Goal: Task Accomplishment & Management: Manage account settings

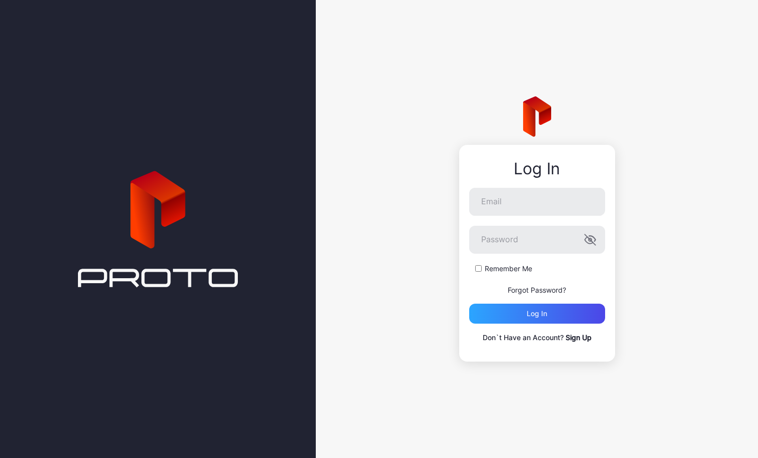
click at [582, 339] on link "Sign Up" at bounding box center [578, 337] width 26 height 8
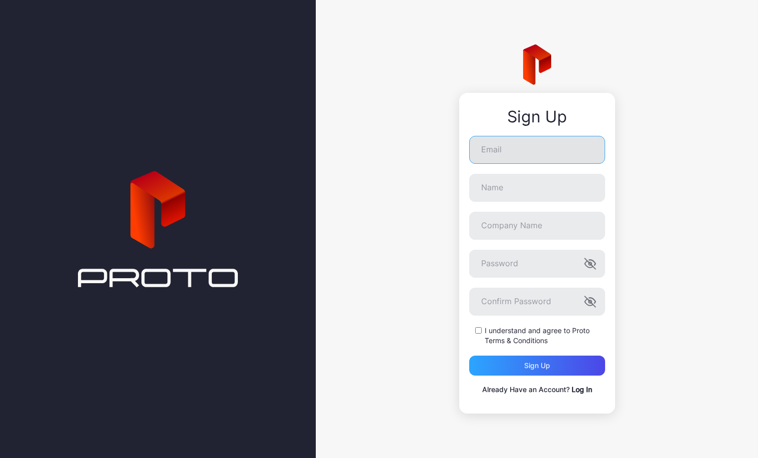
click at [546, 149] on input "Email" at bounding box center [537, 150] width 136 height 28
type input "**********"
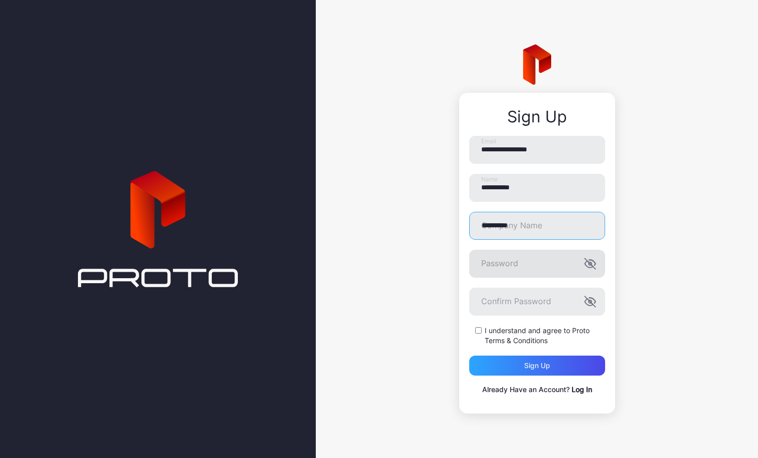
click at [469, 250] on div at bounding box center [469, 250] width 0 height 0
type input "**********"
click at [479, 335] on div "I understand and agree to Proto Terms & Conditions" at bounding box center [537, 336] width 136 height 20
click at [522, 364] on div "Sign up" at bounding box center [537, 366] width 136 height 20
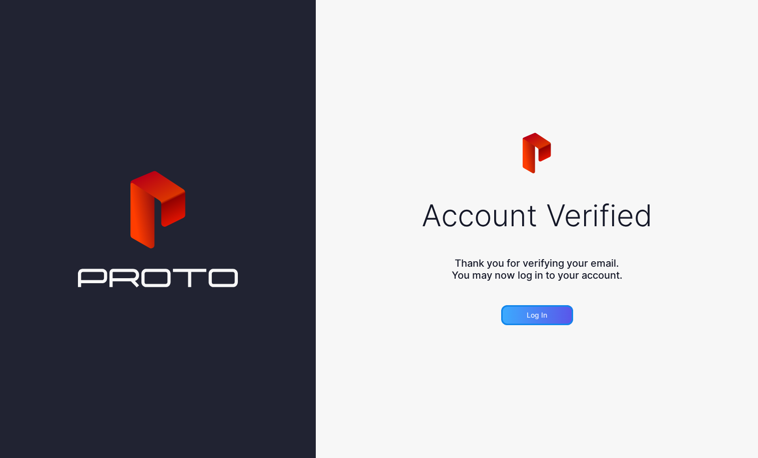
click at [533, 308] on div "Log in" at bounding box center [537, 315] width 72 height 20
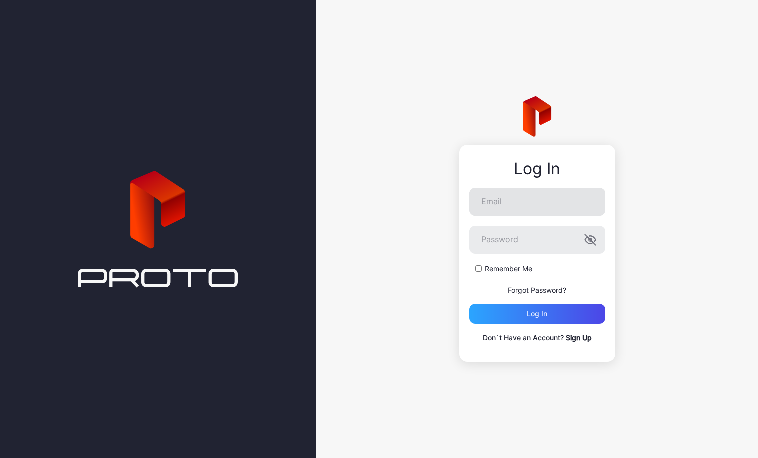
click at [469, 188] on div at bounding box center [469, 188] width 0 height 0
click at [587, 201] on input "Email" at bounding box center [537, 202] width 136 height 28
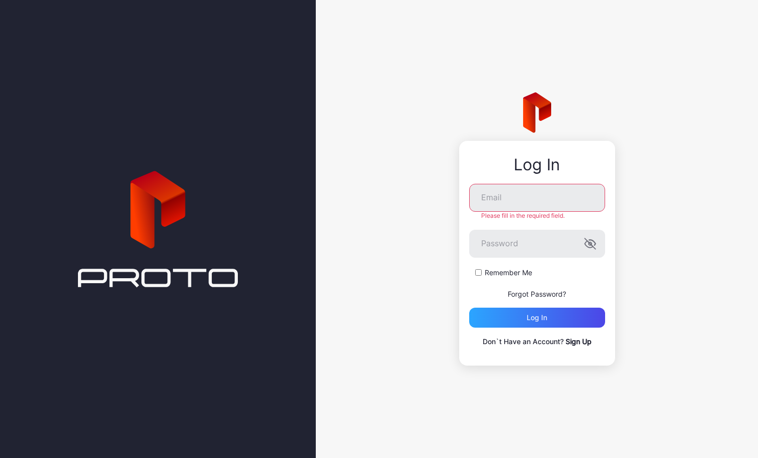
click at [630, 186] on div "Log In Email Please fill in the required field. Password Remember Me Forgot Pas…" at bounding box center [537, 229] width 442 height 458
click at [553, 298] on p "Forgot Password?" at bounding box center [537, 294] width 136 height 12
click at [552, 295] on link "Forgot Password?" at bounding box center [537, 294] width 58 height 8
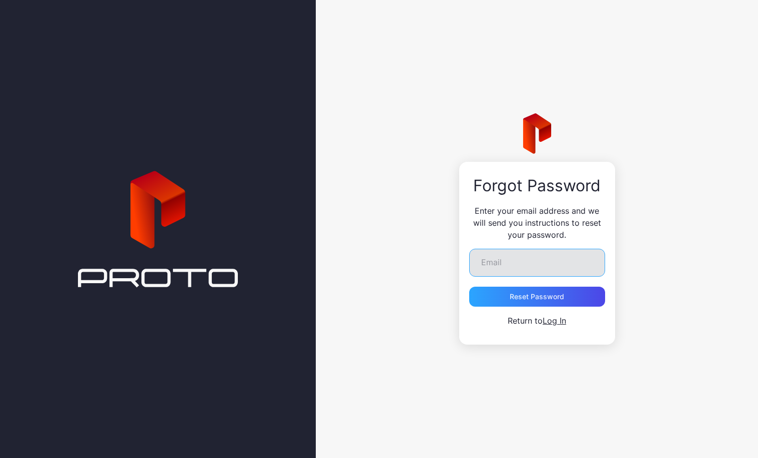
click at [543, 267] on input "Email" at bounding box center [537, 263] width 136 height 28
type input "**********"
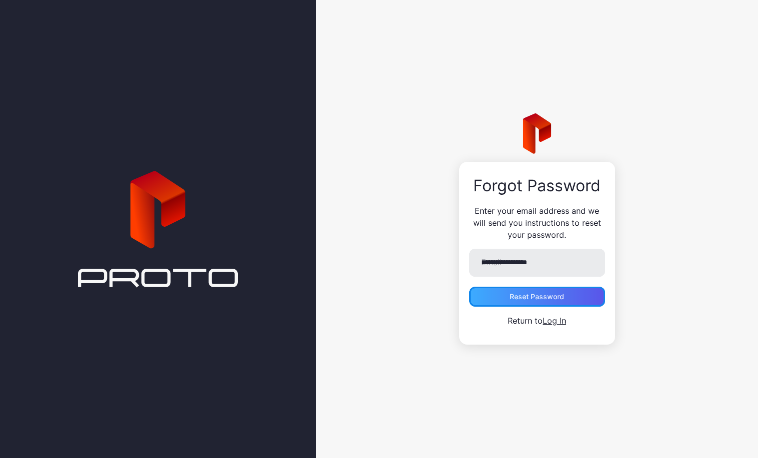
click at [526, 295] on div "Reset Password" at bounding box center [537, 297] width 54 height 8
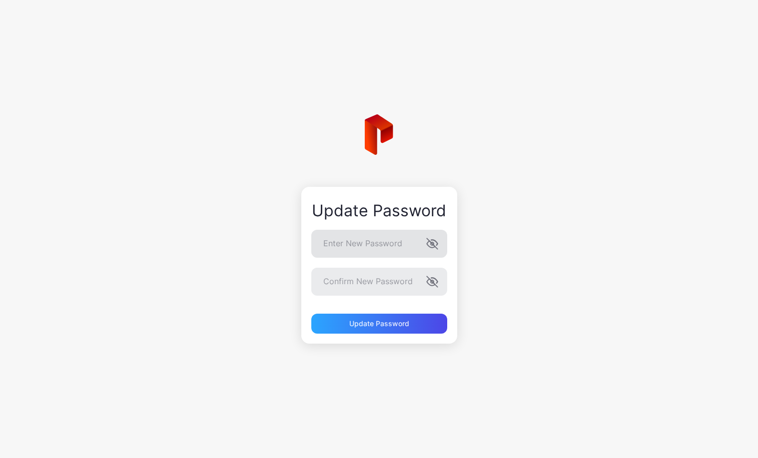
click at [311, 230] on div at bounding box center [311, 230] width 0 height 0
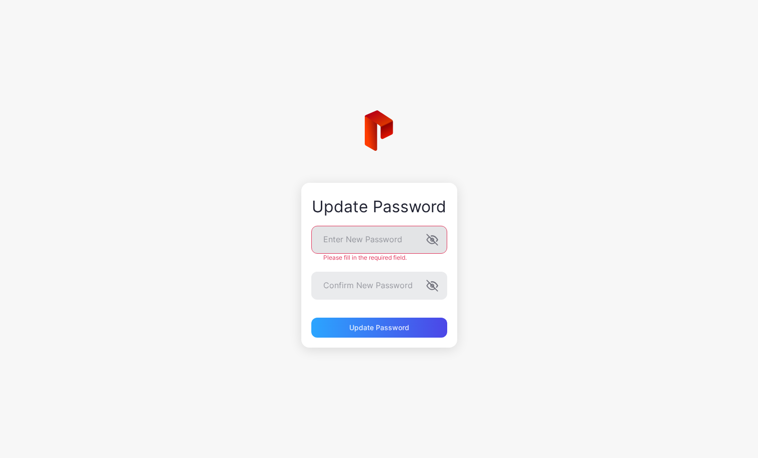
click at [311, 226] on div at bounding box center [311, 226] width 0 height 0
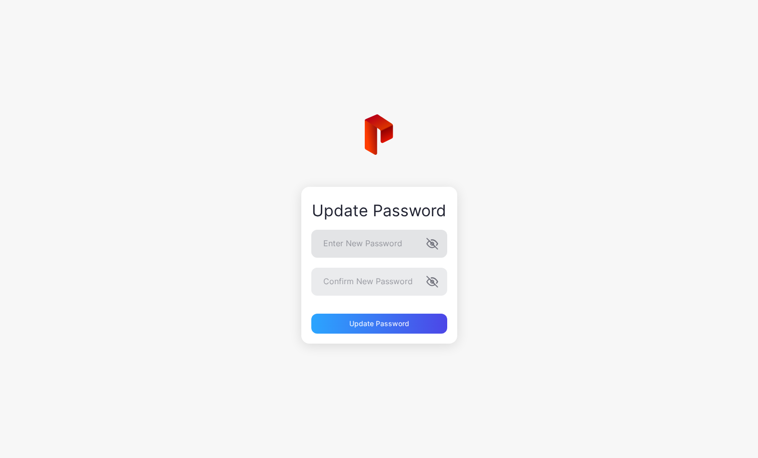
click at [431, 241] on icon "button" at bounding box center [432, 244] width 12 height 12
click at [270, 234] on div "Update Password Enter New Password Confirm New Password Update Password" at bounding box center [379, 229] width 758 height 458
click at [530, 237] on div "Update Password Enter New Password Confirm New Password Update Password" at bounding box center [379, 229] width 758 height 458
click at [434, 278] on label "Confirm New Password" at bounding box center [379, 282] width 136 height 28
click at [434, 278] on icon "button" at bounding box center [434, 280] width 6 height 5
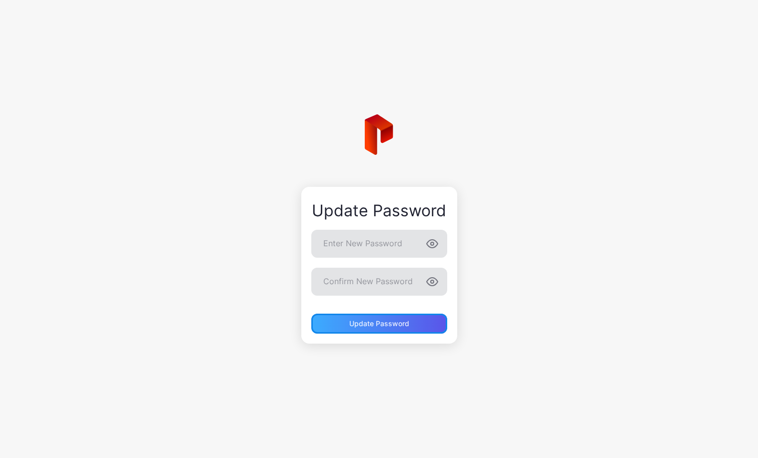
click at [411, 330] on div "Update Password" at bounding box center [379, 324] width 136 height 20
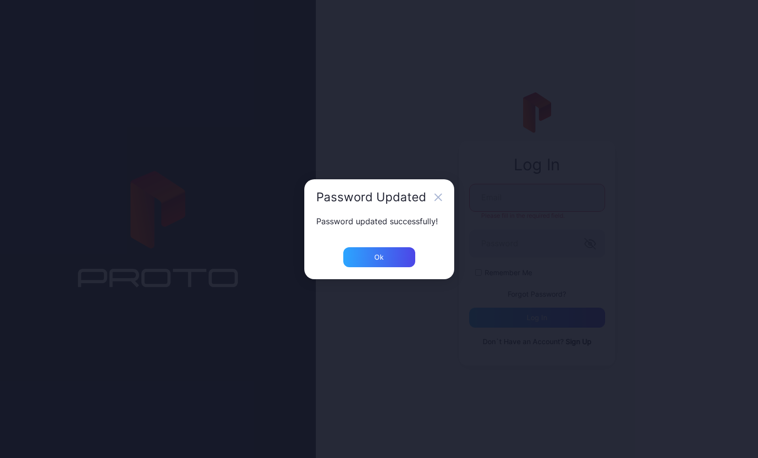
type input "**********"
click at [391, 252] on div "Ok" at bounding box center [379, 257] width 72 height 20
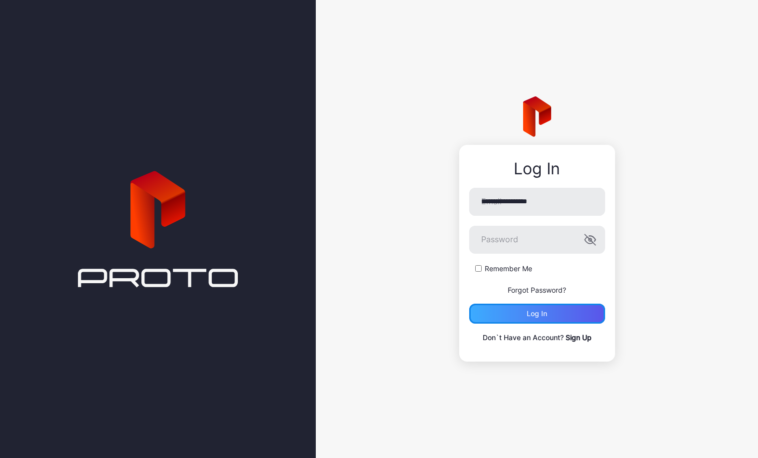
click at [534, 310] on div "Log in" at bounding box center [537, 314] width 20 height 8
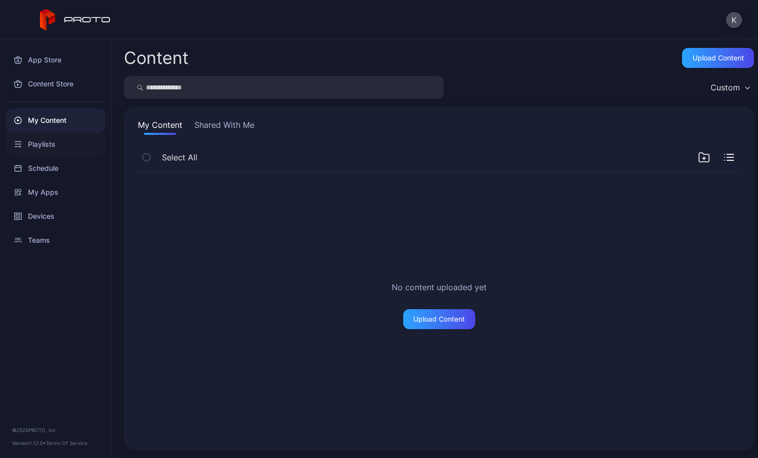
click at [71, 144] on div "Playlists" at bounding box center [55, 144] width 99 height 24
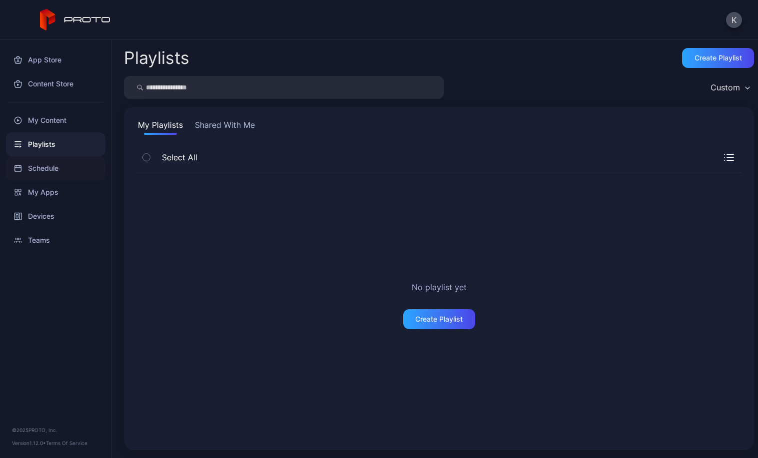
click at [46, 157] on div "Schedule" at bounding box center [55, 168] width 99 height 24
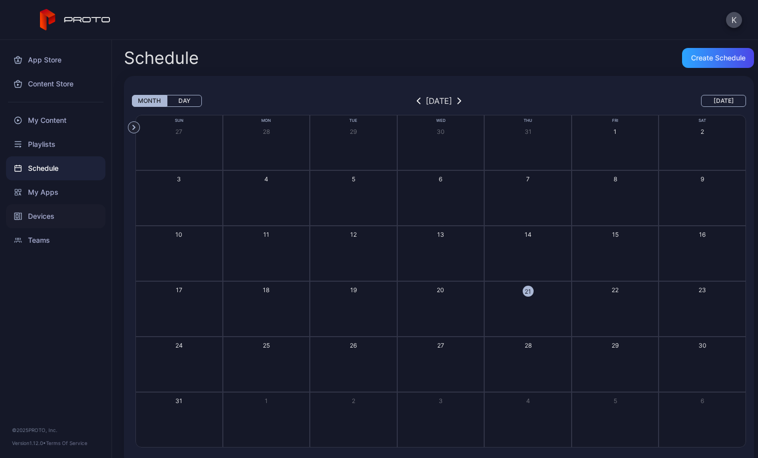
click at [34, 206] on div "Devices" at bounding box center [55, 216] width 99 height 24
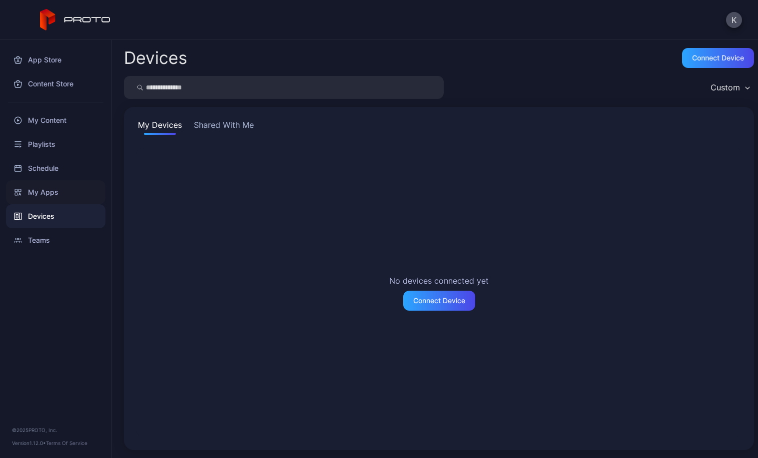
click at [40, 195] on div "My Apps" at bounding box center [55, 192] width 99 height 24
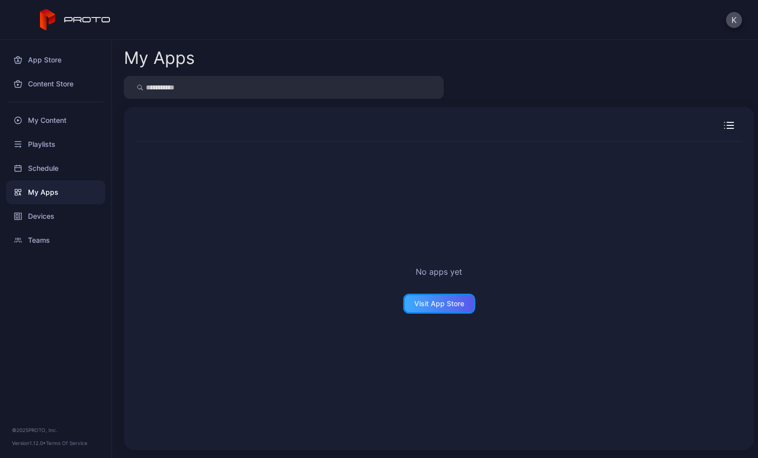
click at [462, 310] on div "Visit App Store" at bounding box center [439, 304] width 72 height 20
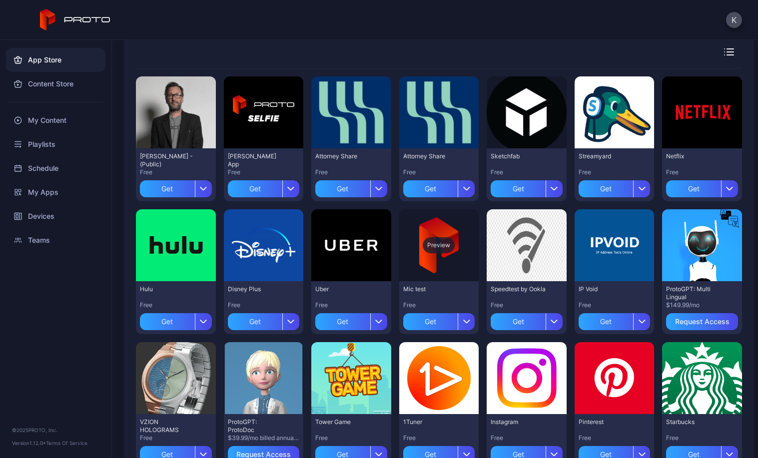
scroll to position [100, 0]
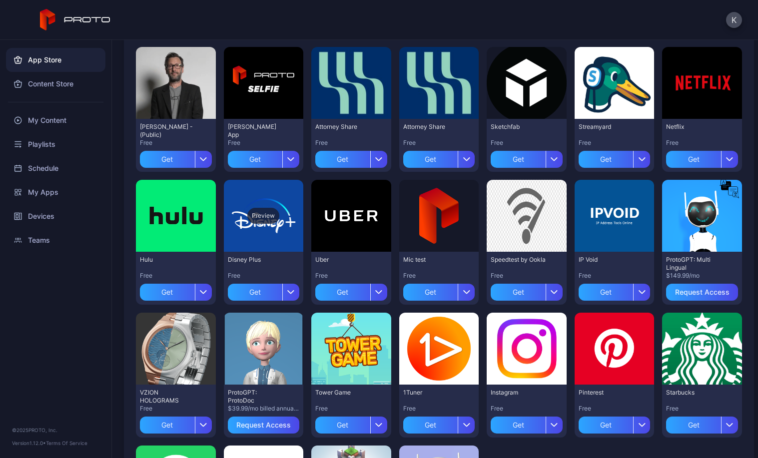
click at [277, 247] on div "Preview" at bounding box center [264, 216] width 80 height 72
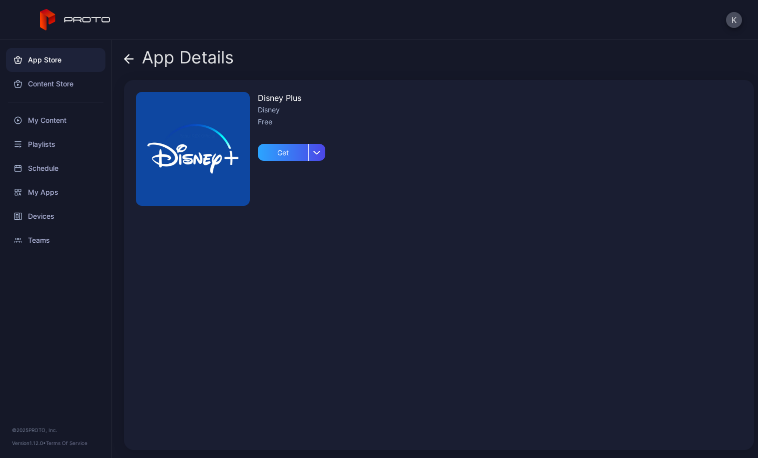
click at [143, 58] on div "App Details" at bounding box center [179, 60] width 110 height 24
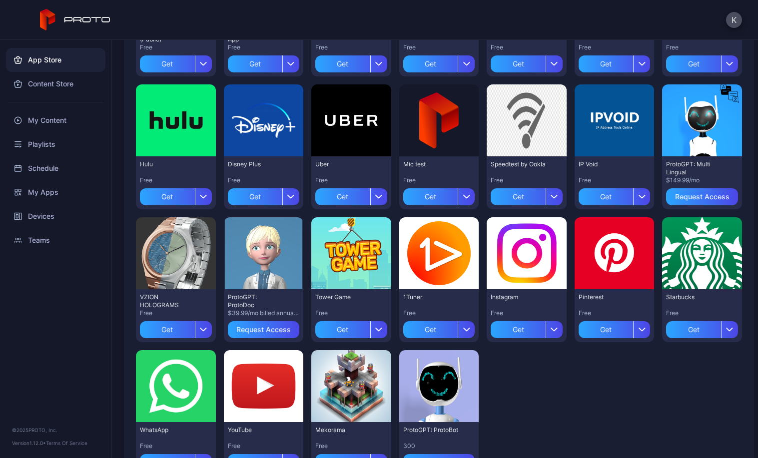
scroll to position [240, 0]
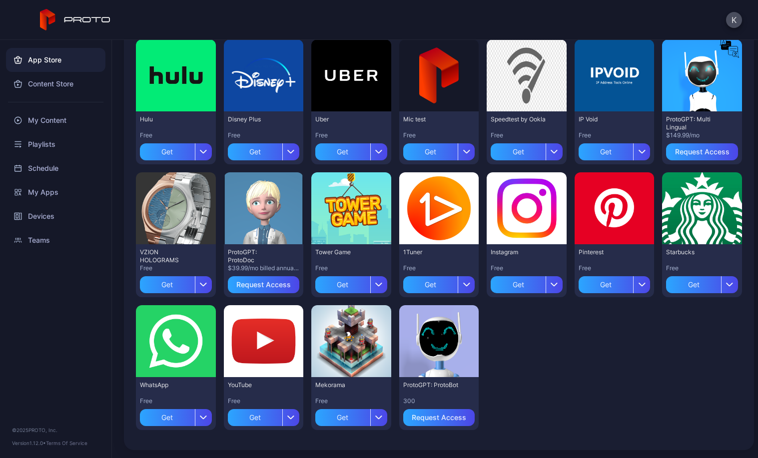
click at [459, 379] on div "ProtoGPT: ProtoBot 300 Request Access" at bounding box center [439, 403] width 80 height 53
click at [451, 358] on div "Preview" at bounding box center [439, 341] width 80 height 72
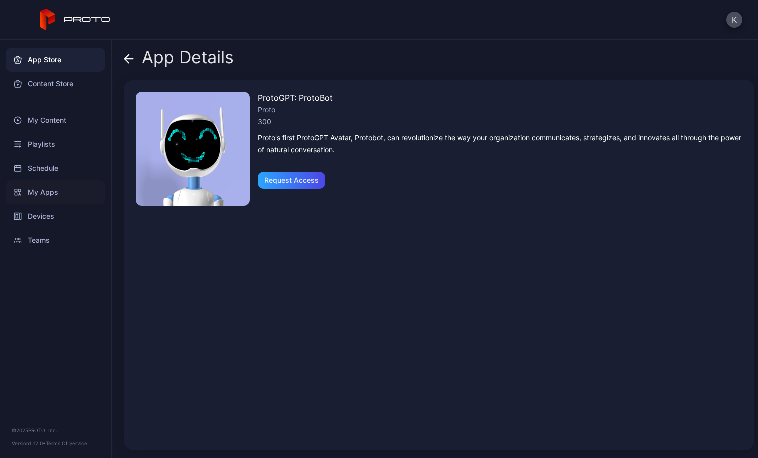
click at [64, 198] on div "My Apps" at bounding box center [55, 192] width 99 height 24
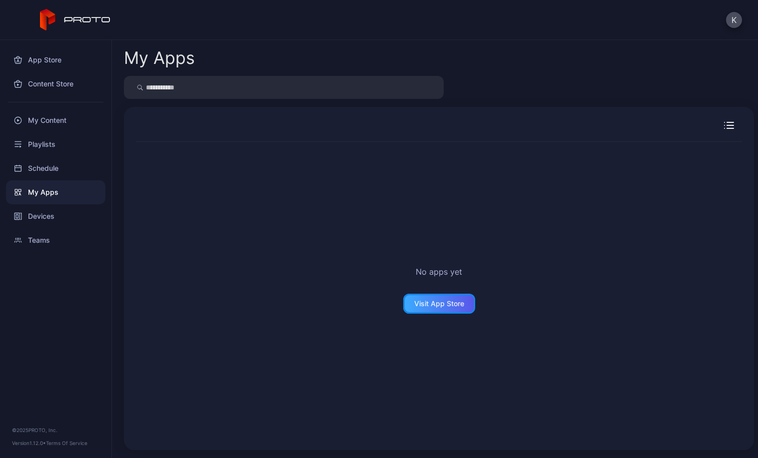
click at [414, 300] on div "Visit App Store" at bounding box center [439, 304] width 50 height 8
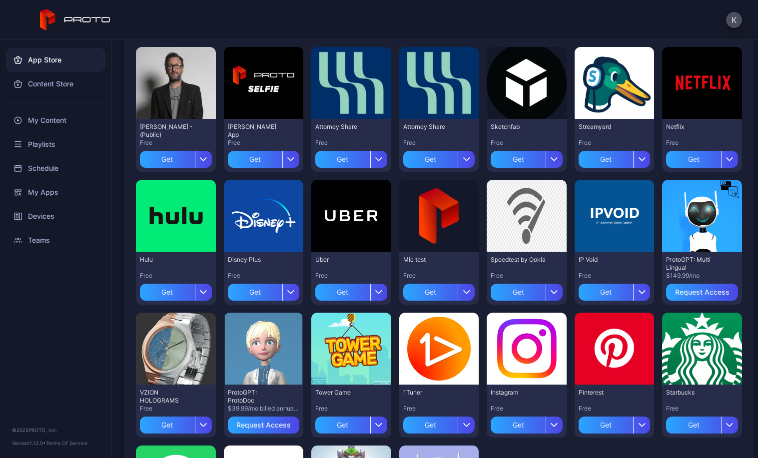
scroll to position [240, 0]
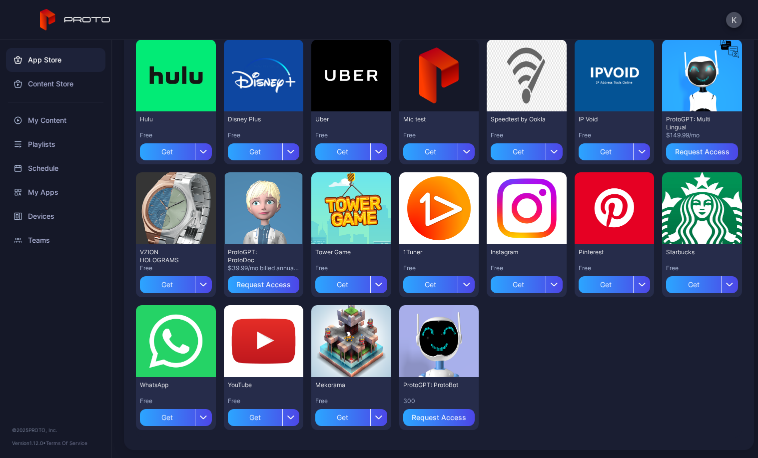
drag, startPoint x: 192, startPoint y: 16, endPoint x: 187, endPoint y: 19, distance: 6.1
click at [187, 19] on div "K" at bounding box center [379, 20] width 758 height 40
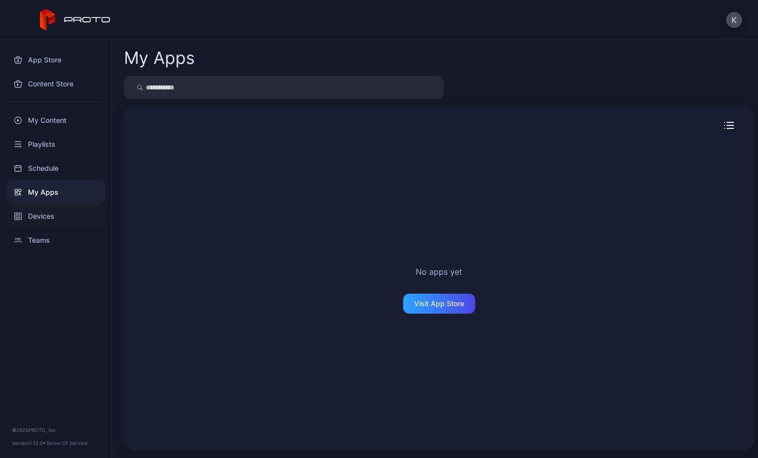
click at [38, 211] on div "Devices" at bounding box center [55, 216] width 99 height 24
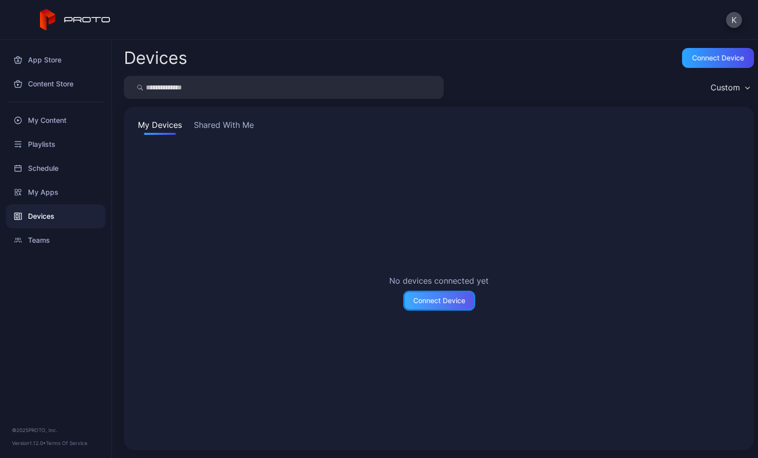
click at [430, 295] on div "Connect Device" at bounding box center [439, 301] width 72 height 20
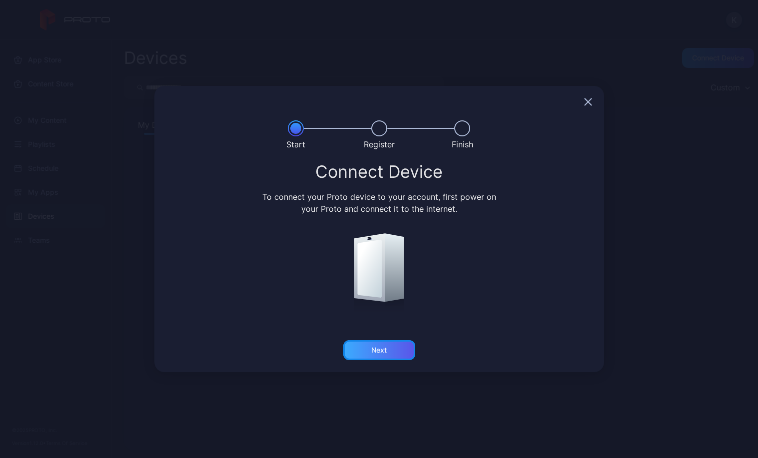
click at [392, 343] on div "Next" at bounding box center [379, 350] width 72 height 20
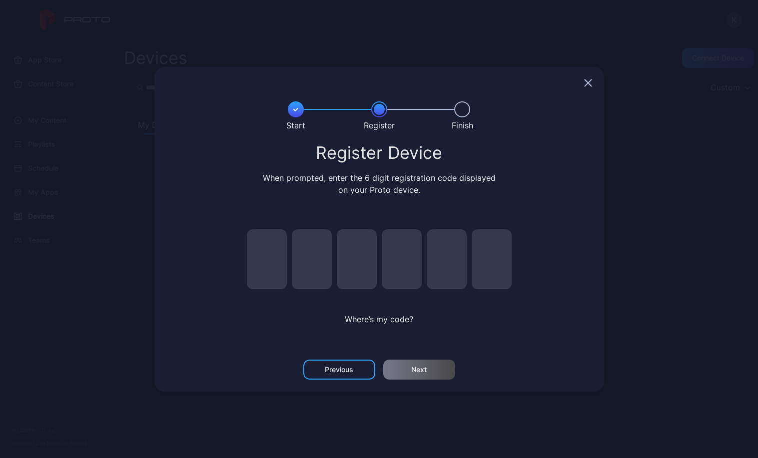
click at [587, 84] on icon "button" at bounding box center [587, 82] width 6 height 6
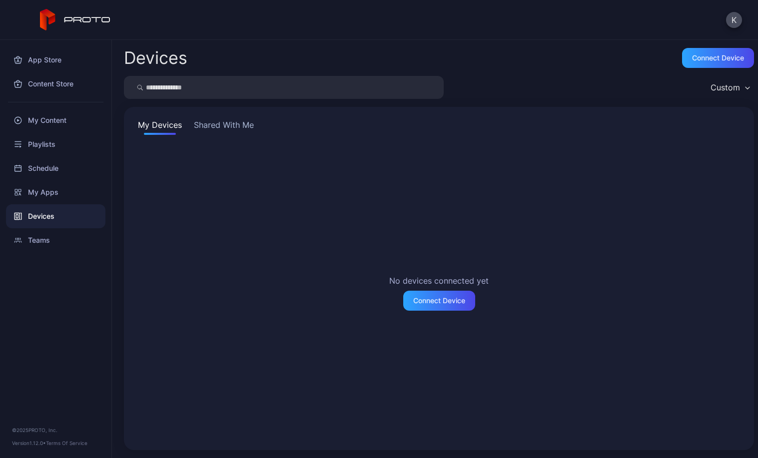
click at [247, 137] on div "My Devices Shared With Me No devices connected yet Connect Device" at bounding box center [439, 278] width 630 height 343
click at [222, 129] on button "Shared With Me" at bounding box center [224, 127] width 64 height 16
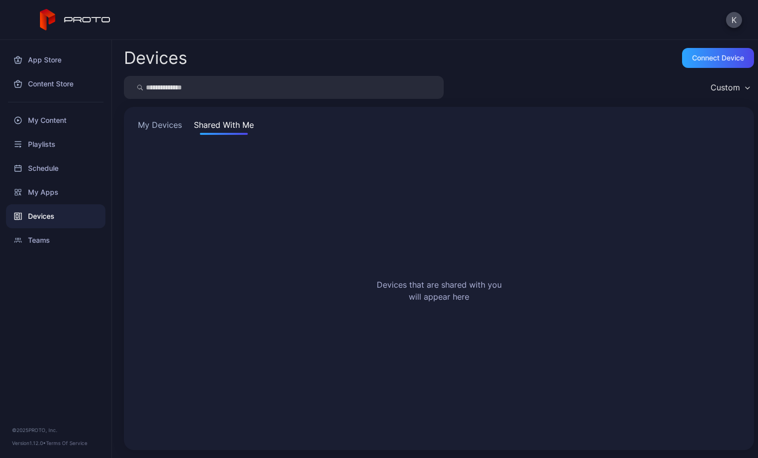
click at [149, 120] on button "My Devices" at bounding box center [160, 127] width 48 height 16
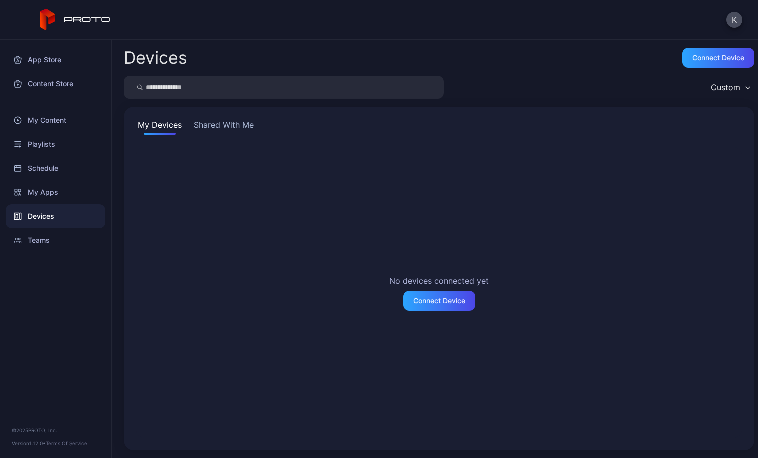
click at [705, 79] on button "Custom" at bounding box center [729, 87] width 48 height 23
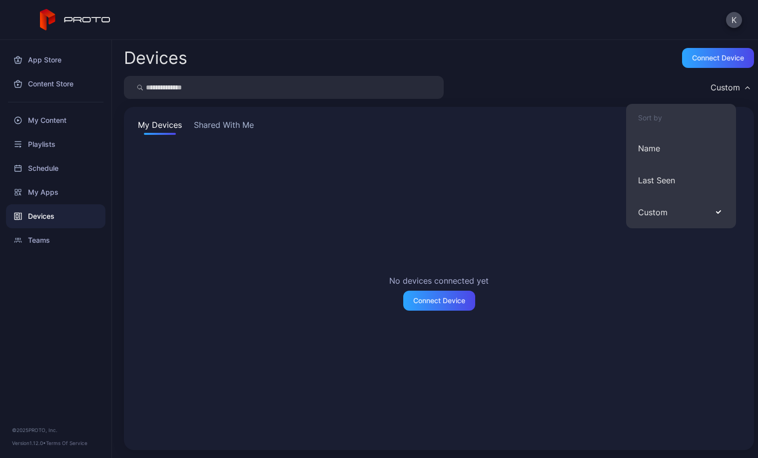
click at [710, 84] on div "Custom" at bounding box center [724, 87] width 29 height 10
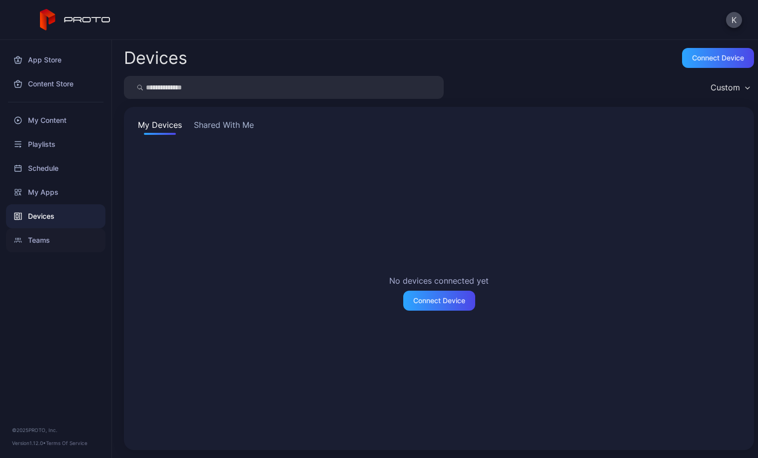
click at [46, 238] on div "Teams" at bounding box center [55, 240] width 99 height 24
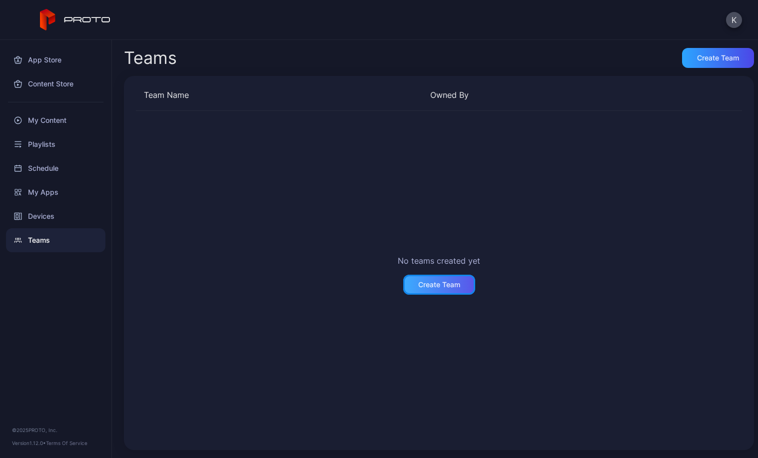
click at [428, 283] on div "Create Team" at bounding box center [439, 285] width 42 height 8
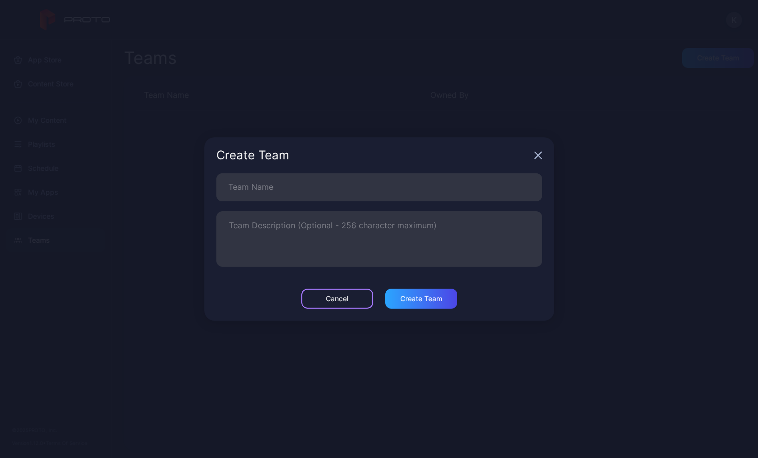
click at [328, 307] on div "Cancel" at bounding box center [337, 299] width 72 height 20
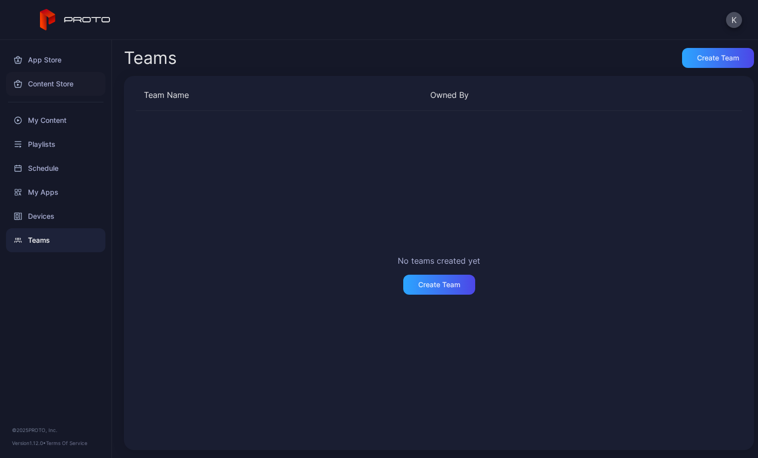
click at [68, 86] on div "Content Store" at bounding box center [55, 84] width 99 height 24
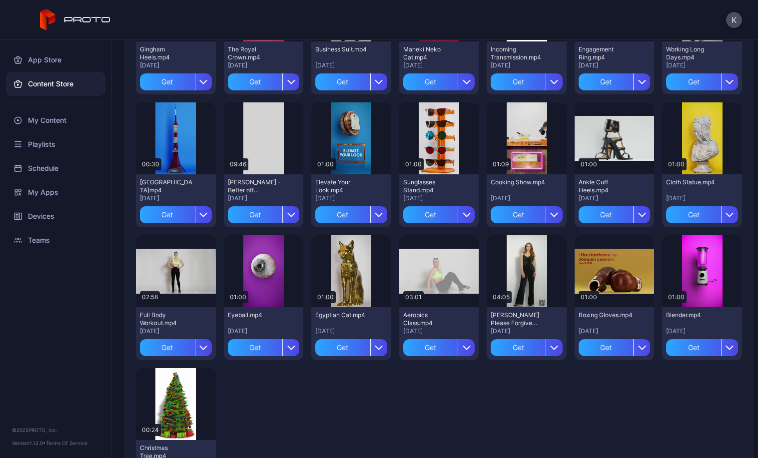
scroll to position [1394, 0]
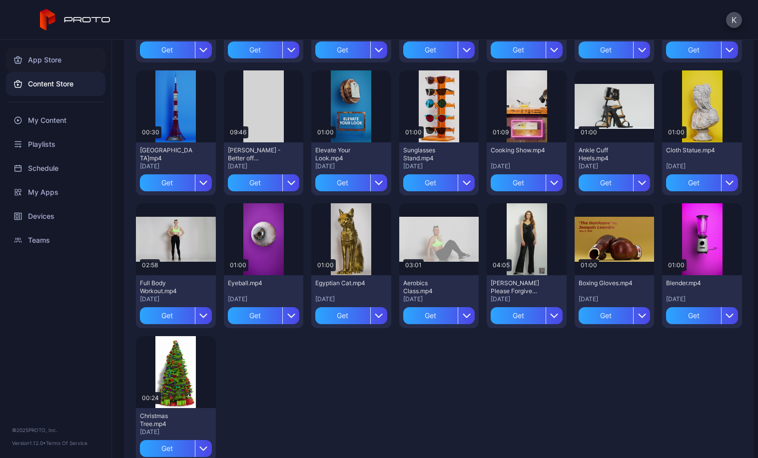
click at [48, 59] on div "App Store" at bounding box center [55, 60] width 99 height 24
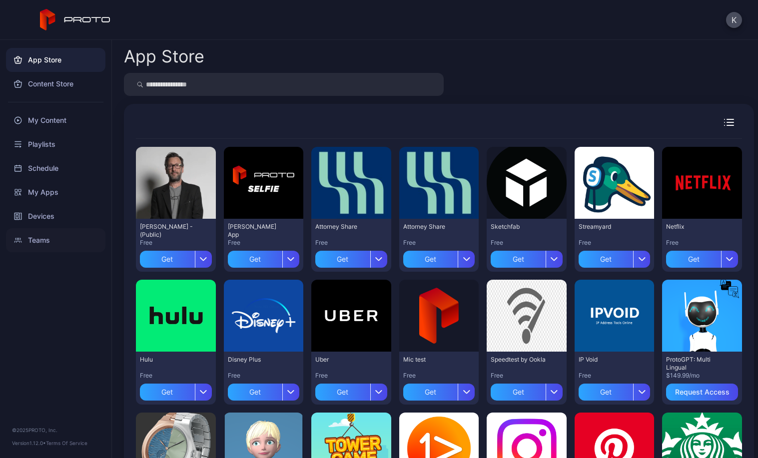
click at [15, 243] on icon at bounding box center [18, 240] width 8 height 8
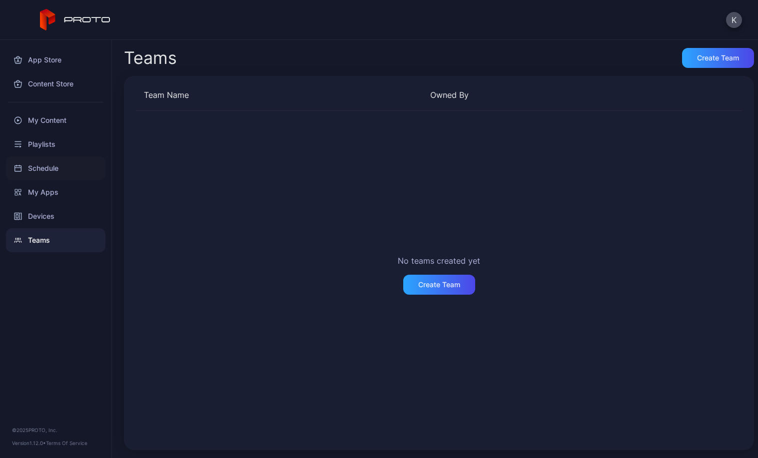
click at [55, 175] on div "Schedule" at bounding box center [55, 168] width 99 height 24
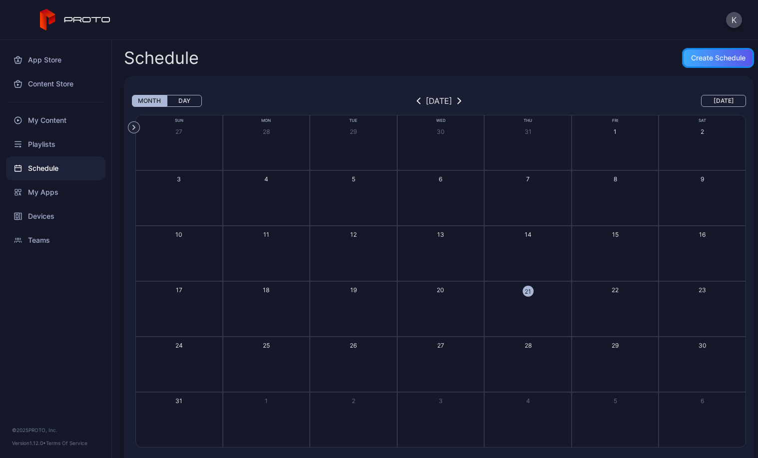
click at [716, 63] on div "Create Schedule" at bounding box center [718, 58] width 72 height 20
